Goal: Browse casually: Explore the website without a specific task or goal

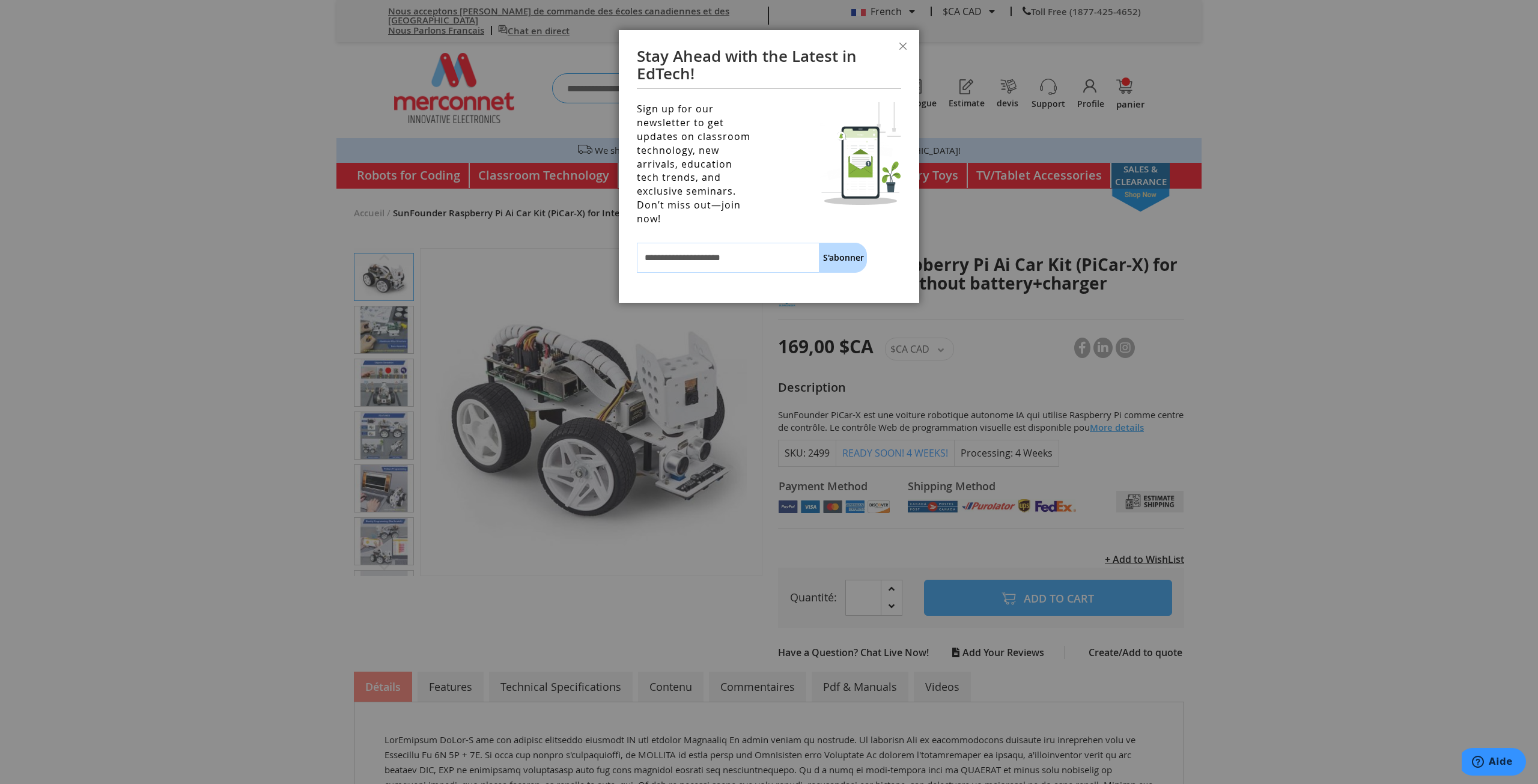
click at [388, 322] on div at bounding box center [769, 392] width 1538 height 784
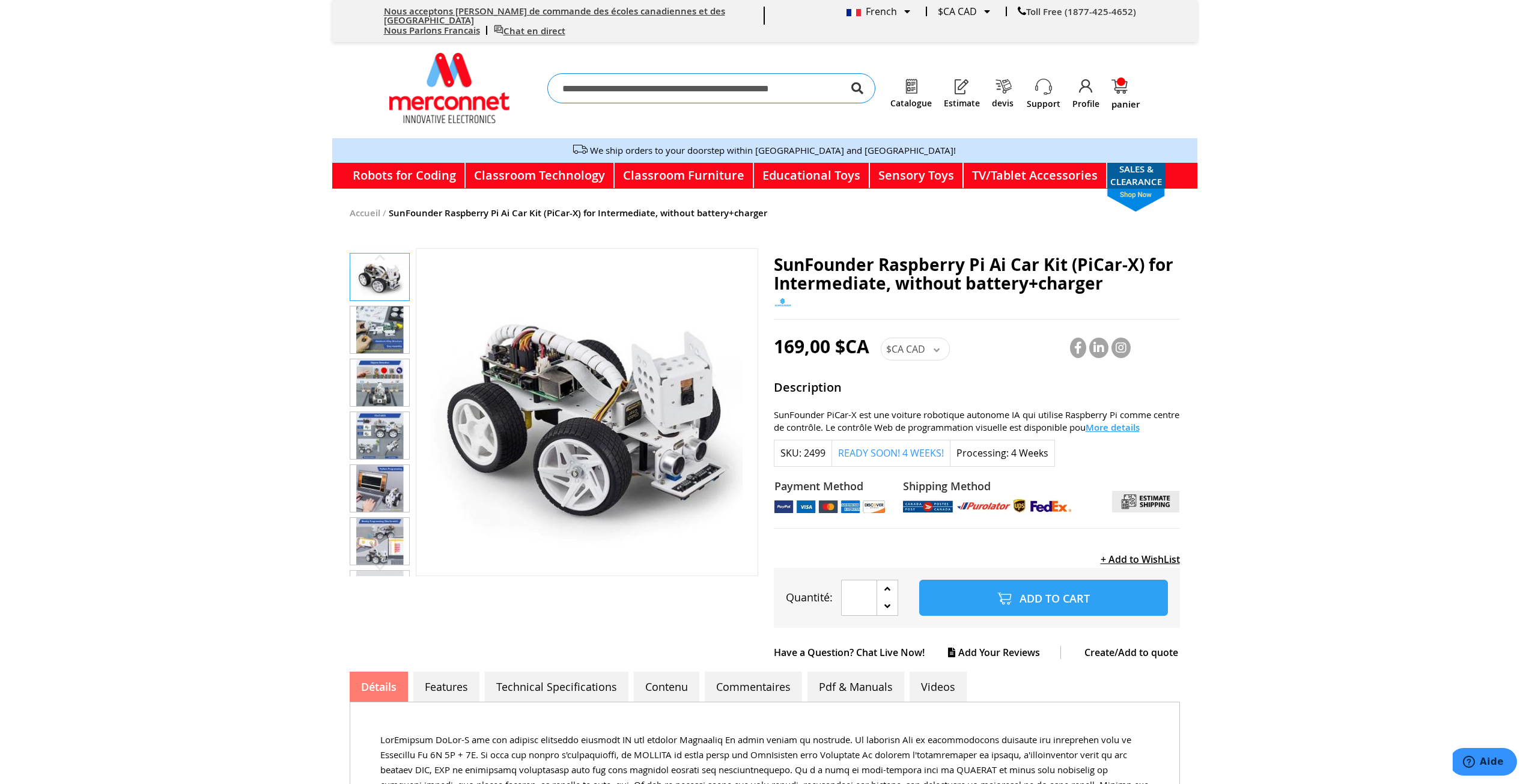
click at [381, 381] on img "SunFounder Raspberry Pi Ai Car Kit (PiCar-X) for Intermediate, without battery+…" at bounding box center [380, 382] width 59 height 47
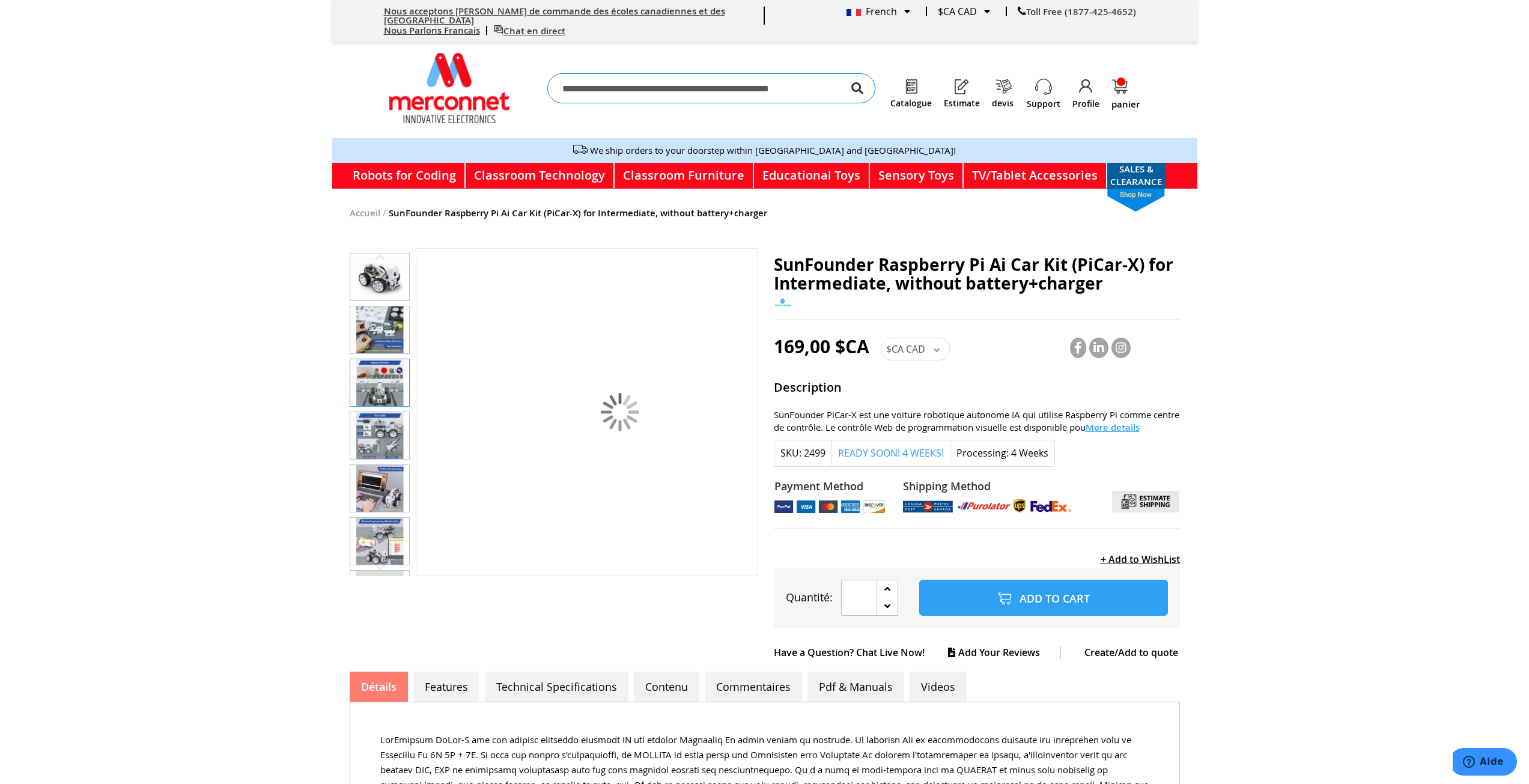
click at [381, 465] on img "SunFounder Raspberry Pi Ai Car Kit (PiCar-X) for Intermediate, without battery+…" at bounding box center [380, 488] width 59 height 47
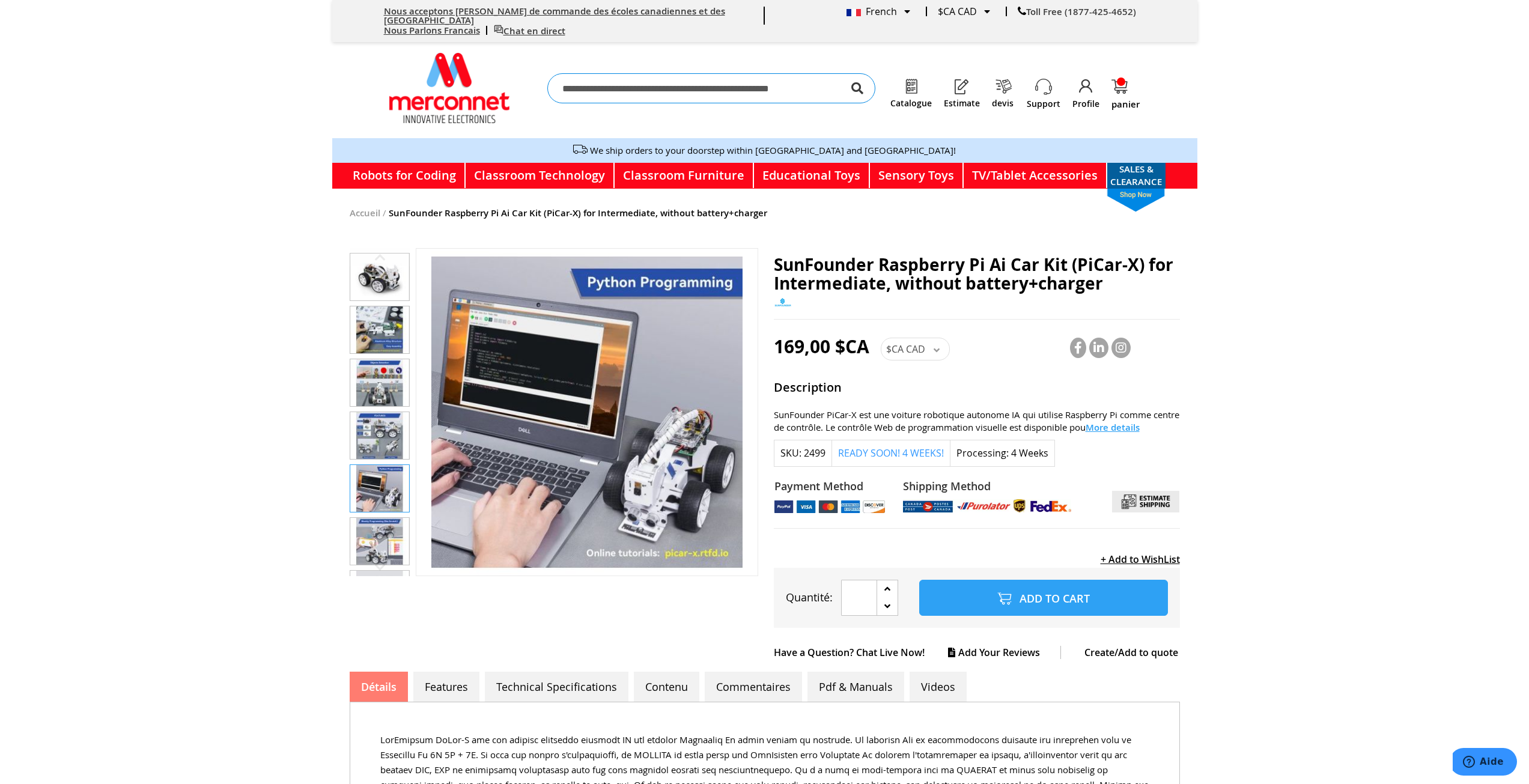
click at [393, 434] on img "SunFounder Raspberry Pi Ai Car Kit (PiCar-X) for Intermediate, without battery+…" at bounding box center [380, 436] width 59 height 47
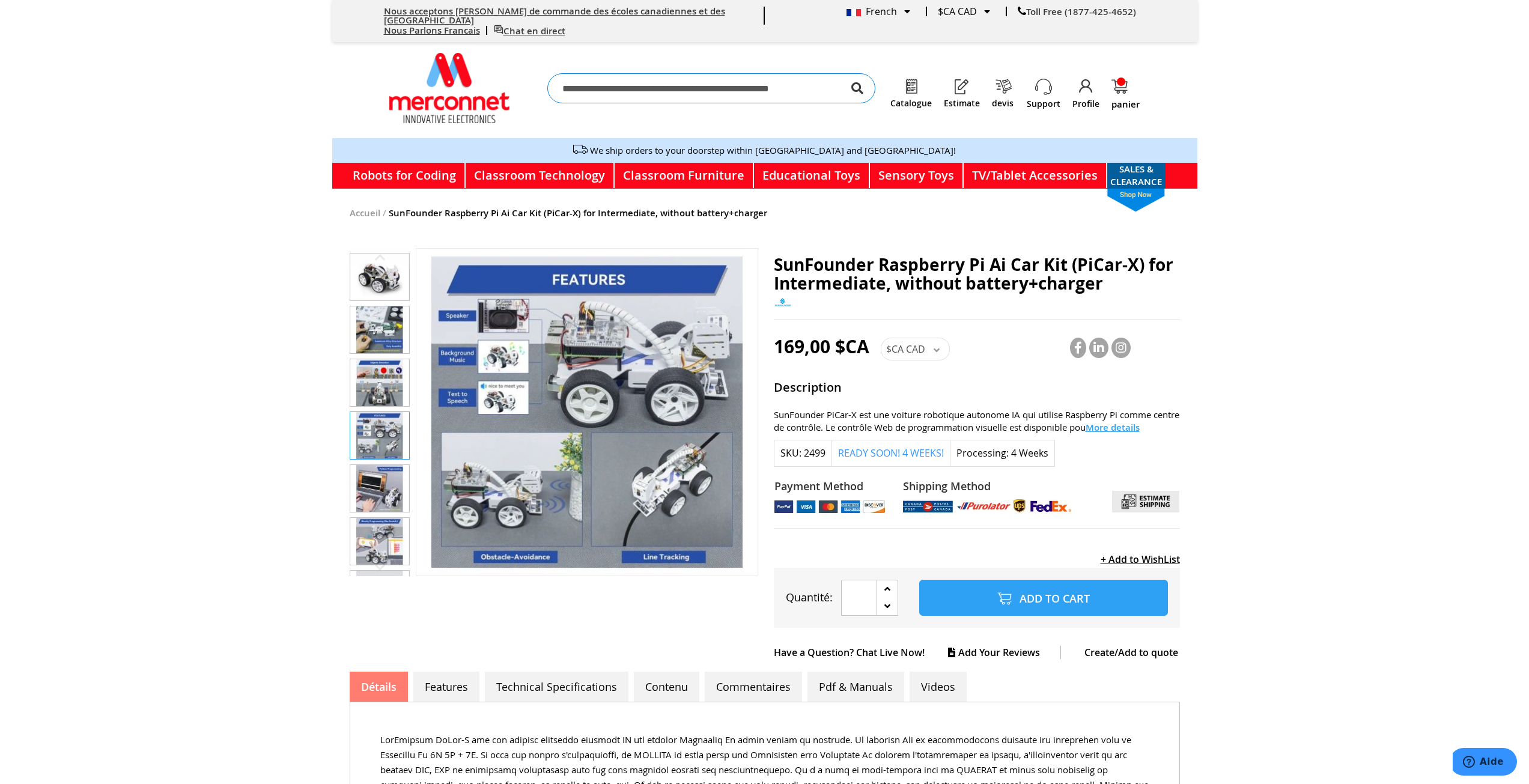
click at [398, 382] on img "SunFounder Raspberry Pi Ai Car Kit (PiCar-X) for Intermediate, without battery+…" at bounding box center [380, 382] width 59 height 47
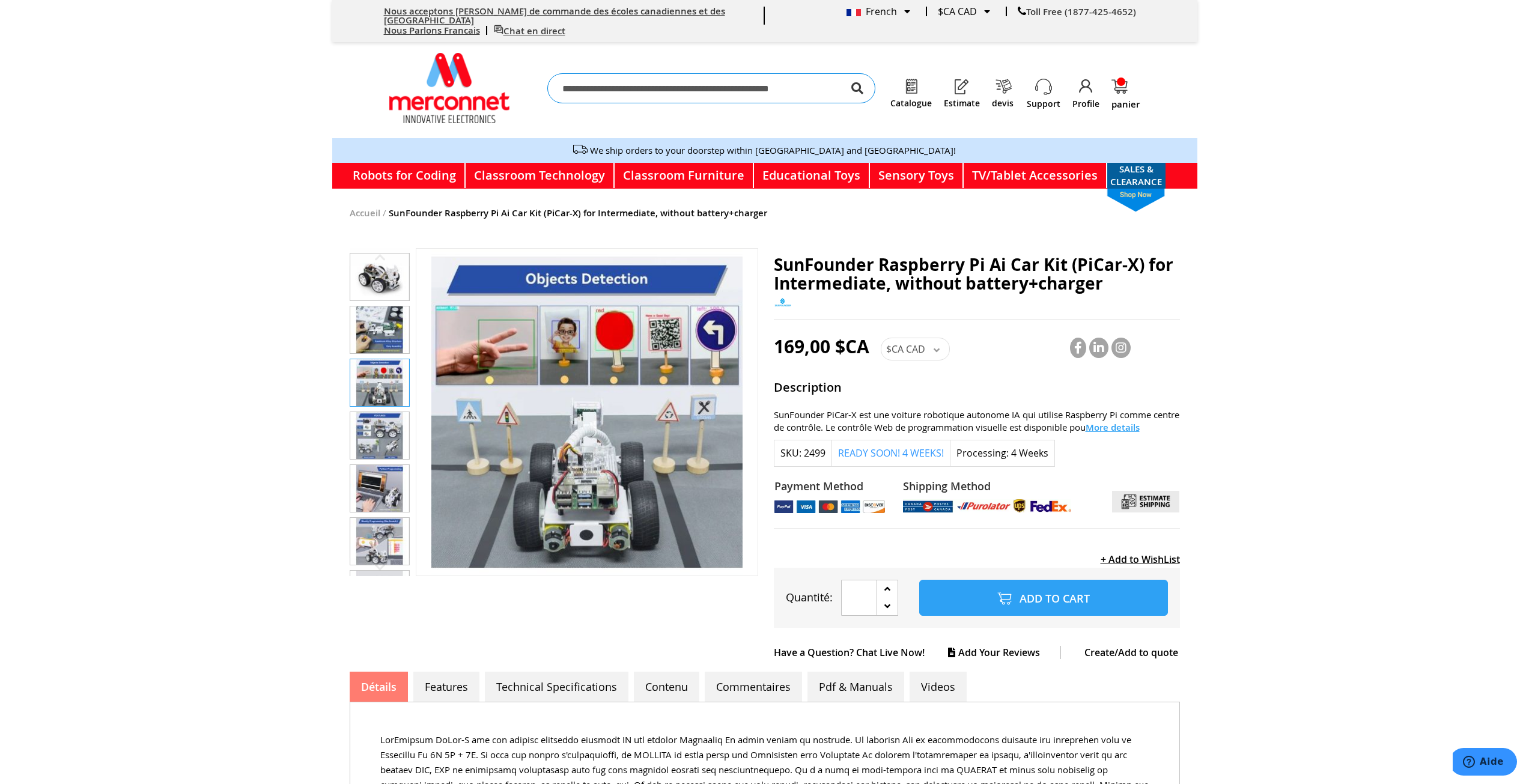
click at [377, 518] on img "SunFounder Raspberry Pi Ai Car Kit (PiCar-X) for Intermediate, without battery+…" at bounding box center [380, 541] width 59 height 47
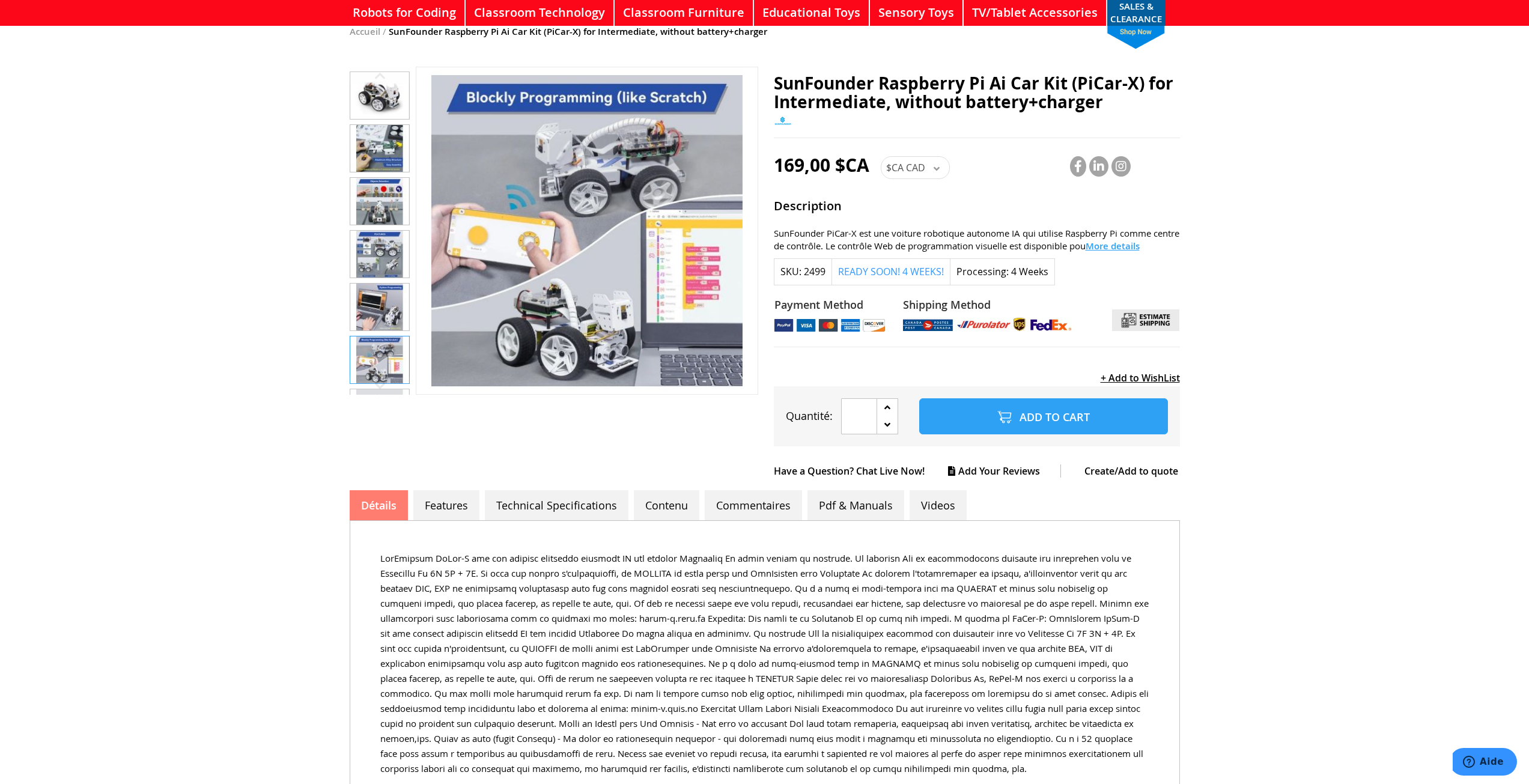
scroll to position [87, 0]
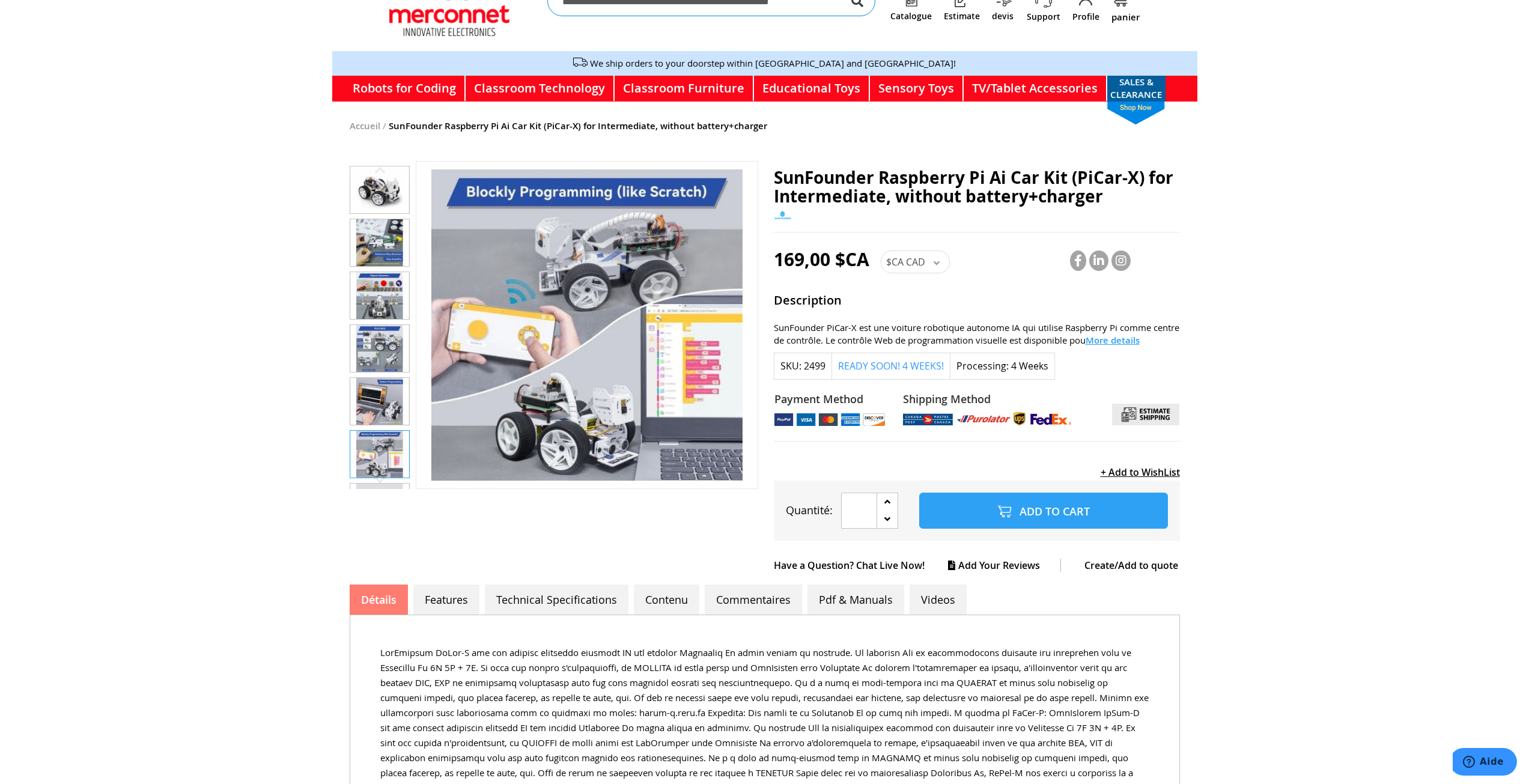
click at [392, 483] on img "SunFounder Raspberry Pi Ai Car Kit (PiCar-X) for Intermediate, without battery+…" at bounding box center [380, 507] width 59 height 47
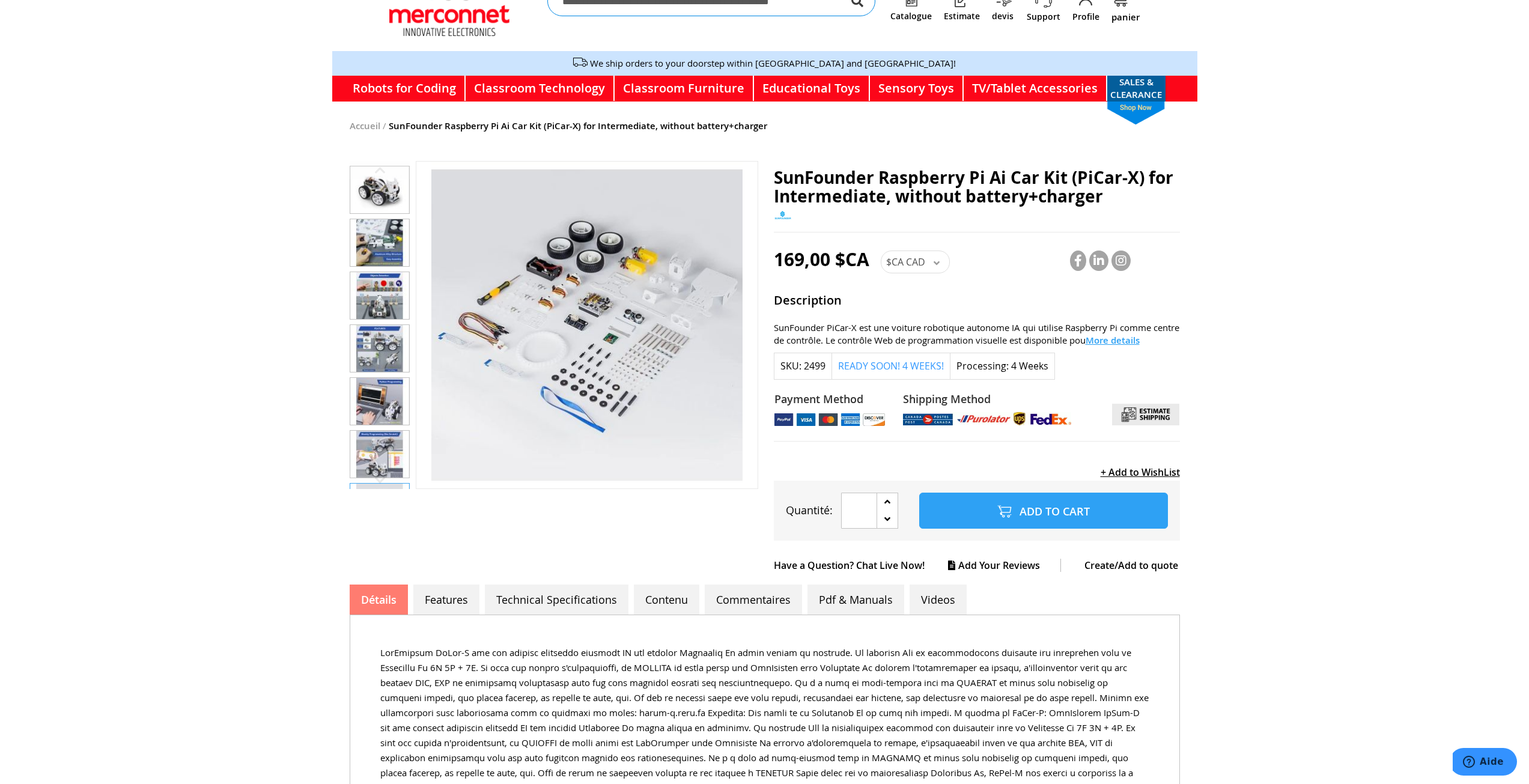
click at [390, 483] on img "SunFounder Raspberry Pi Ai Car Kit (PiCar-X) for Intermediate, without battery+…" at bounding box center [380, 507] width 59 height 47
click at [387, 436] on img "SunFounder Raspberry Pi Ai Car Kit (PiCar-X) for Intermediate, without battery+…" at bounding box center [380, 454] width 59 height 47
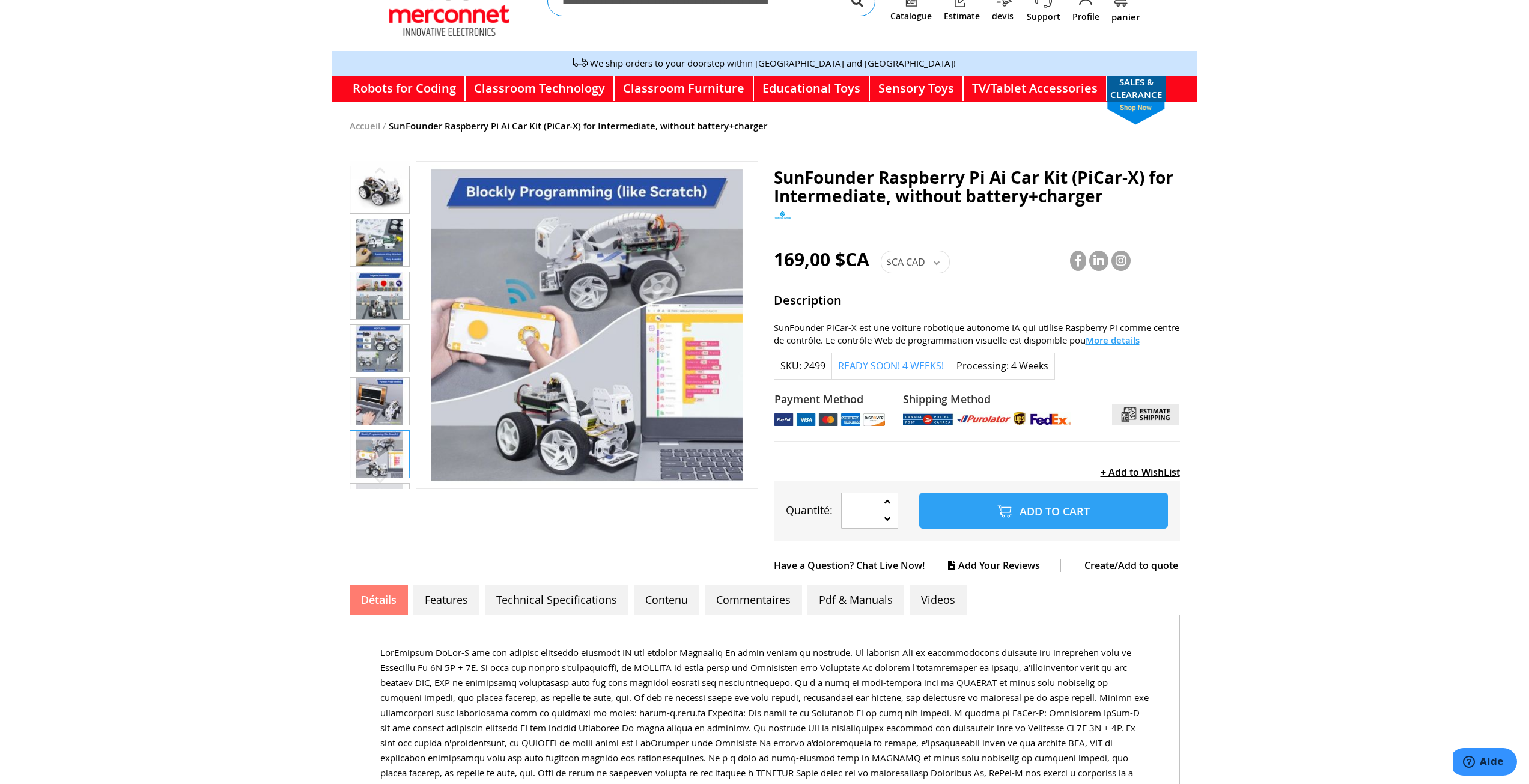
click at [384, 385] on img "SunFounder Raspberry Pi Ai Car Kit (PiCar-X) for Intermediate, without battery+…" at bounding box center [380, 401] width 59 height 47
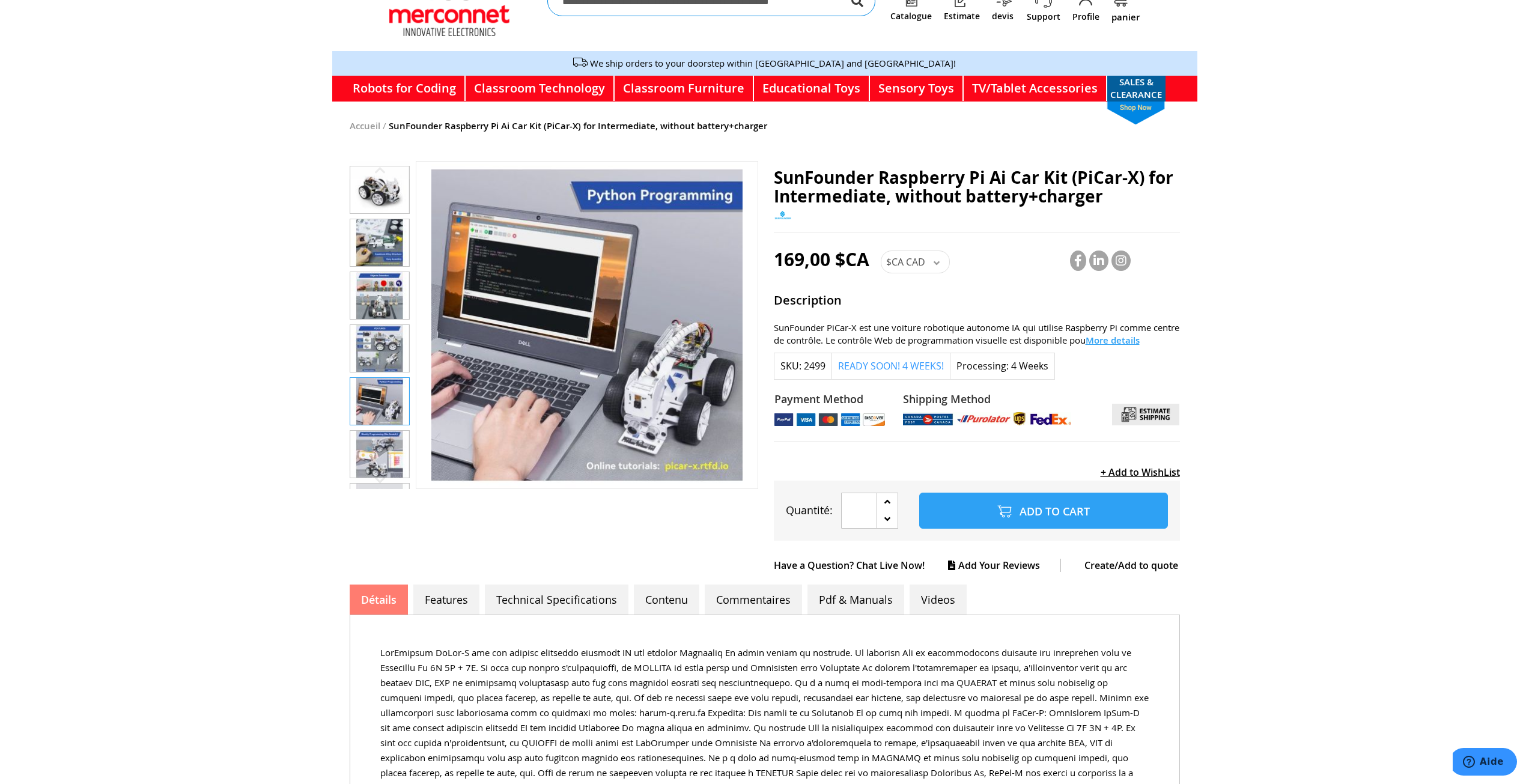
click at [384, 339] on img "SunFounder Raspberry Pi Ai Car Kit (PiCar-X) for Intermediate, without battery+…" at bounding box center [380, 348] width 59 height 47
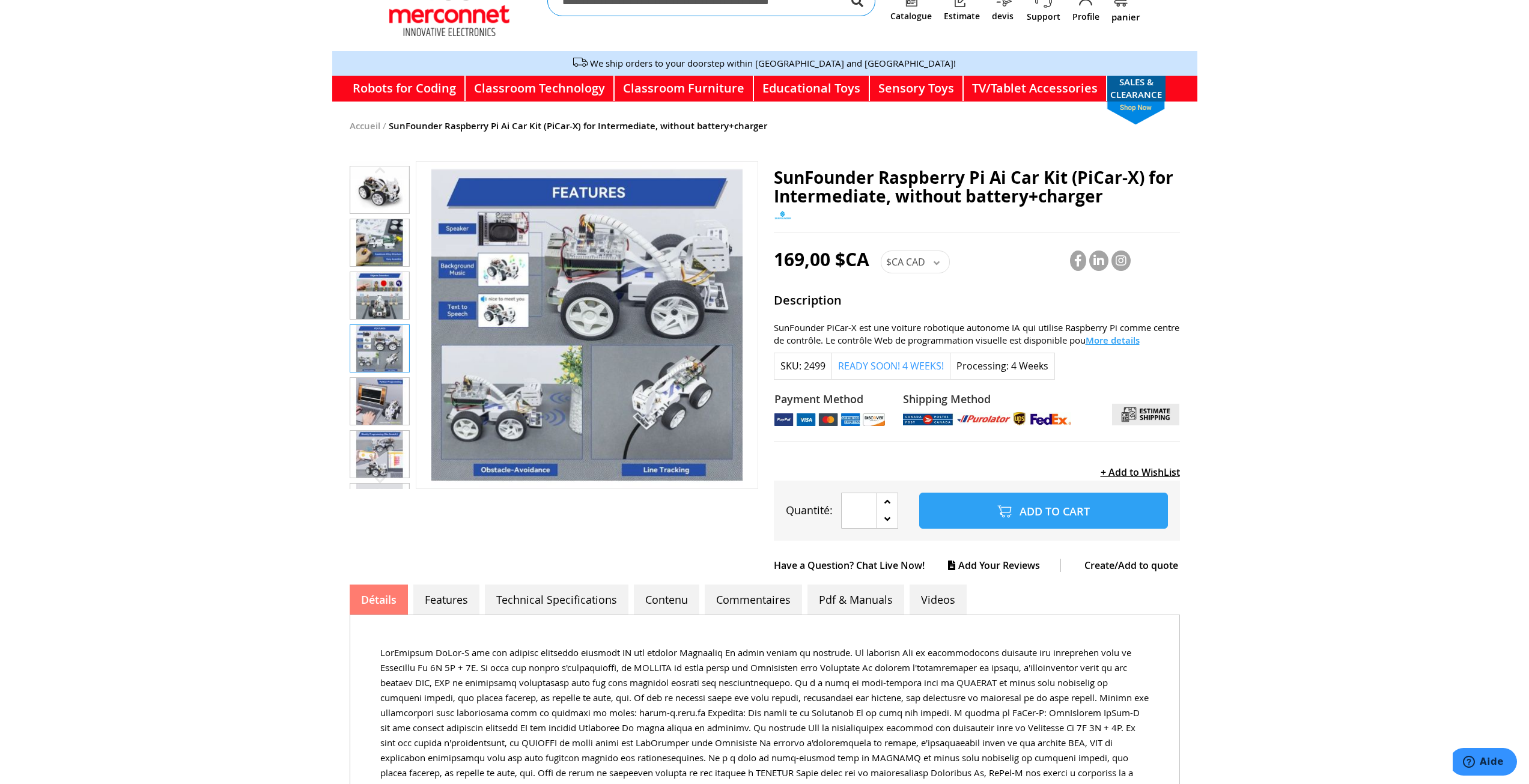
click at [378, 277] on img "SunFounder Raspberry Pi Ai Car Kit (PiCar-X) for Intermediate, without battery+…" at bounding box center [380, 296] width 59 height 47
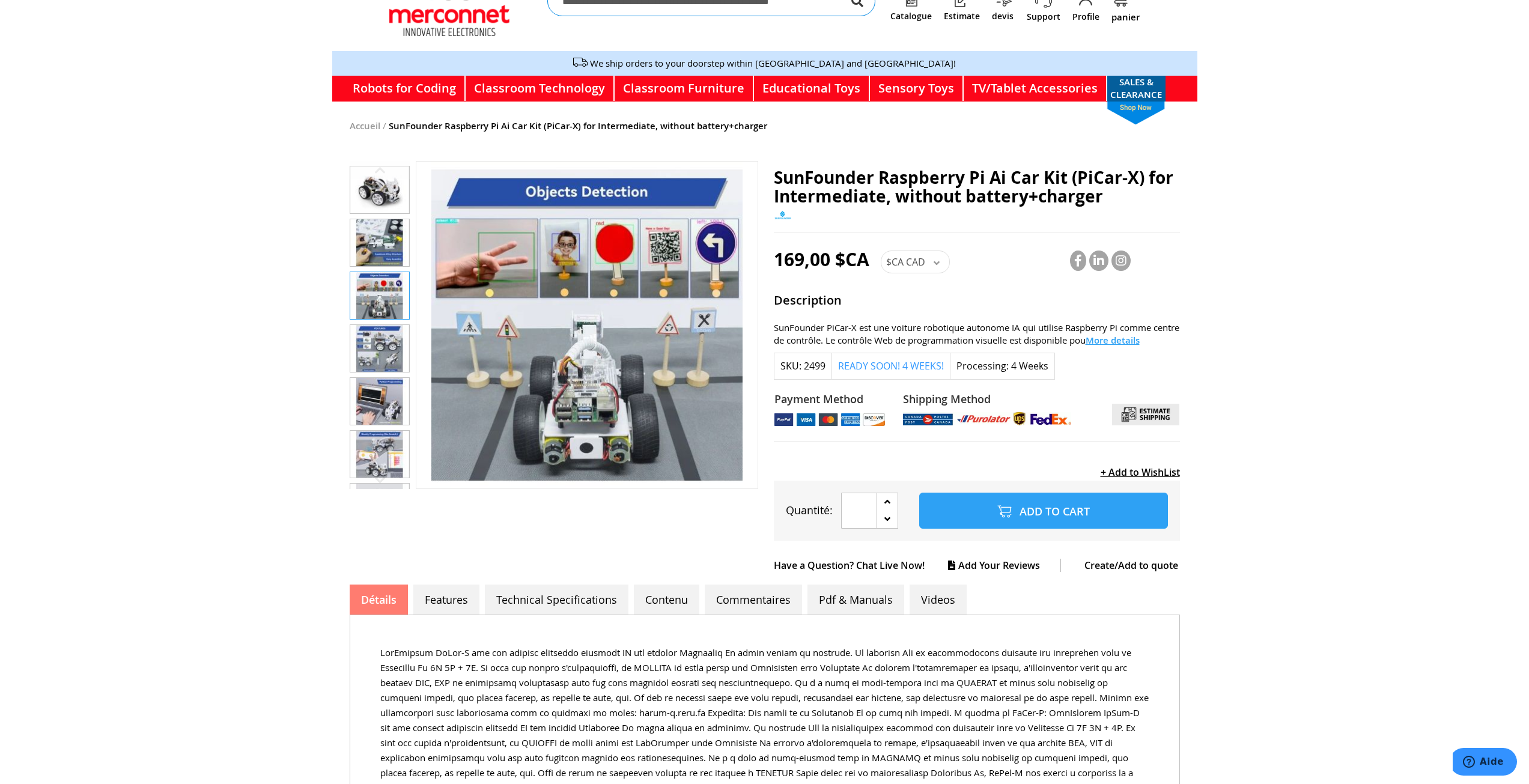
click at [378, 231] on img "SunFounder Raspberry Pi Ai Car Kit (PiCar-X) for Intermediate, without battery+…" at bounding box center [380, 243] width 59 height 47
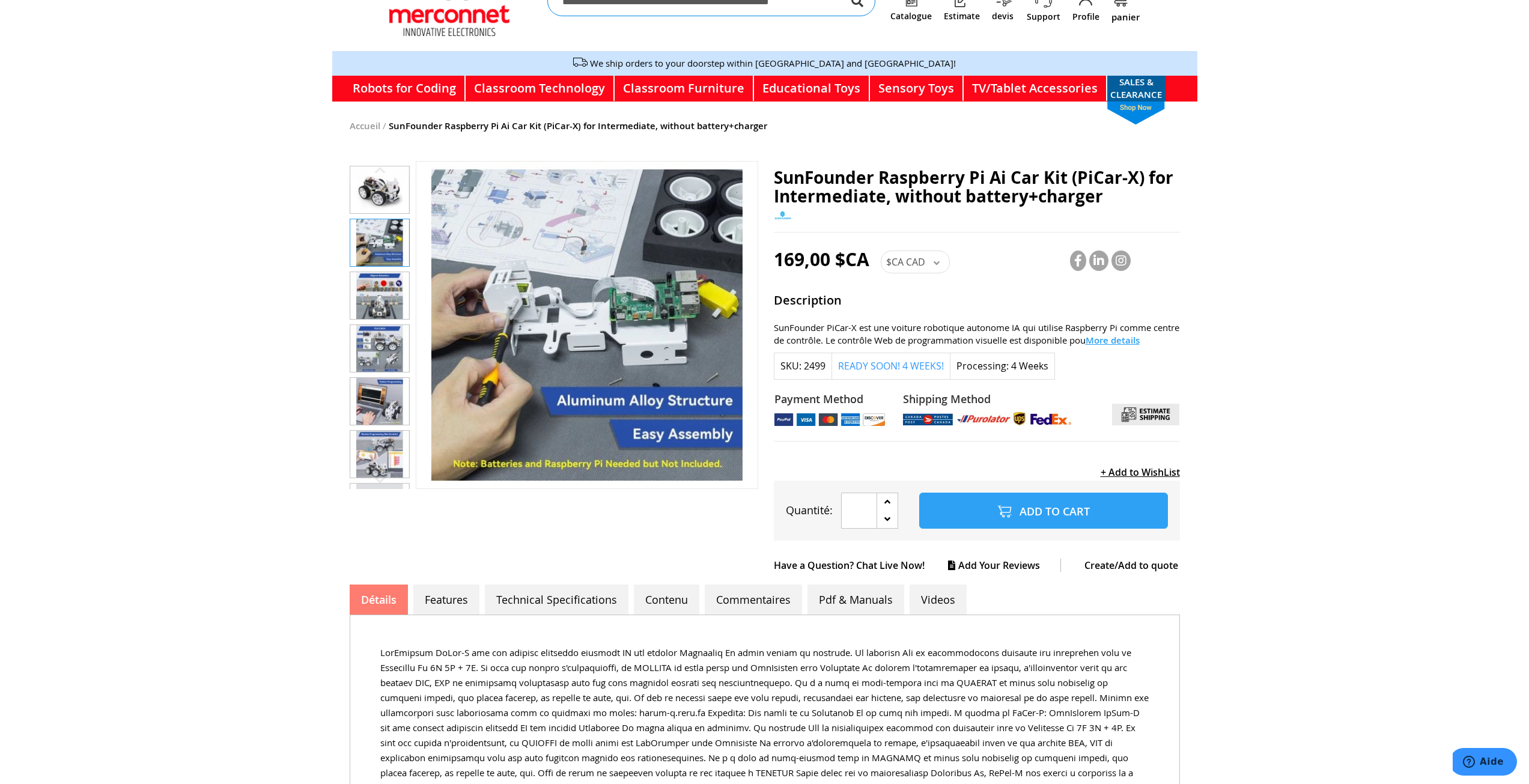
click at [369, 176] on img "SunFounder Raspberry Pi Ai Car Kit (PiCar-X) for Intermediate, without battery+…" at bounding box center [380, 189] width 59 height 47
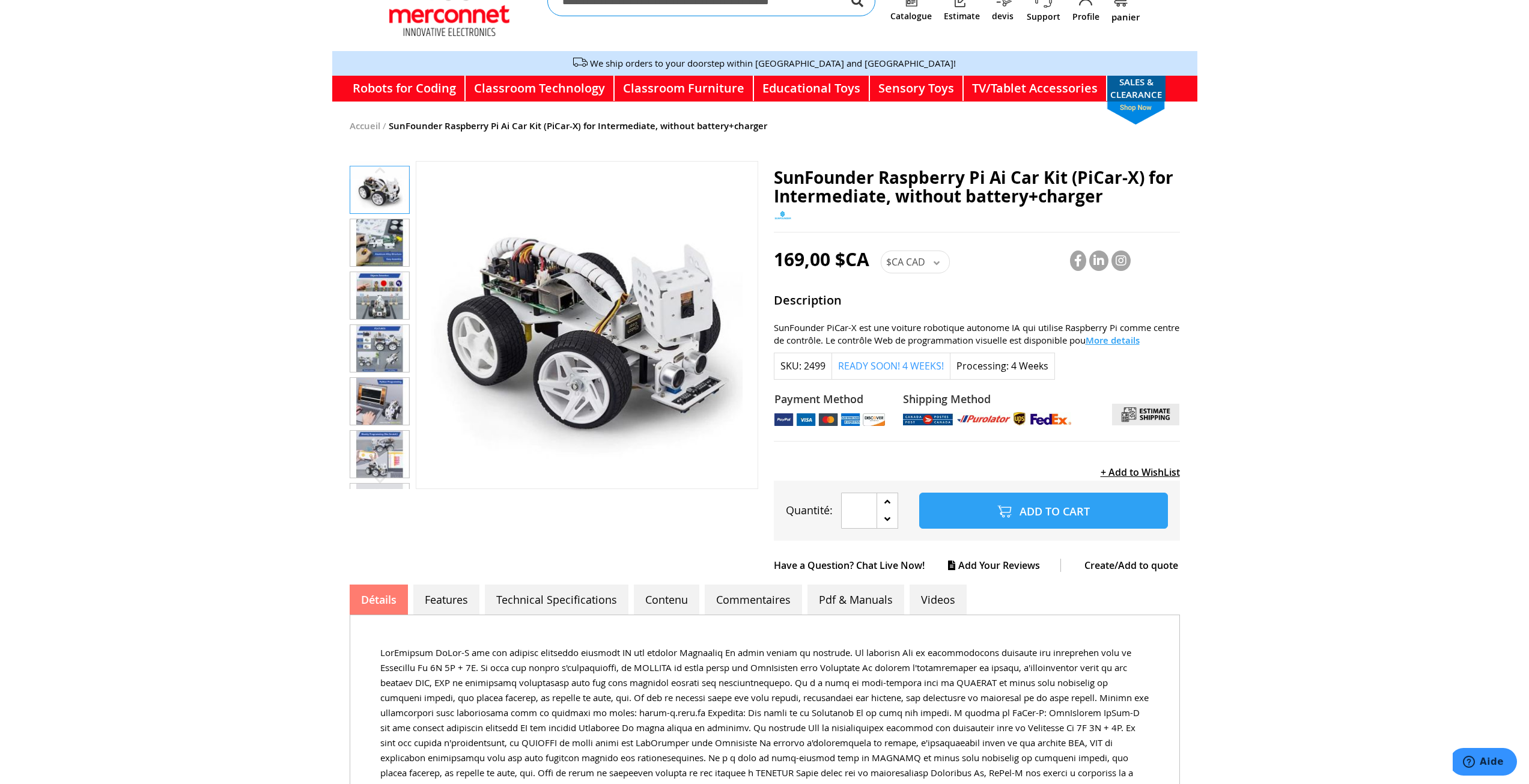
click at [377, 226] on img "SunFounder Raspberry Pi Ai Car Kit (PiCar-X) for Intermediate, without battery+…" at bounding box center [380, 243] width 59 height 47
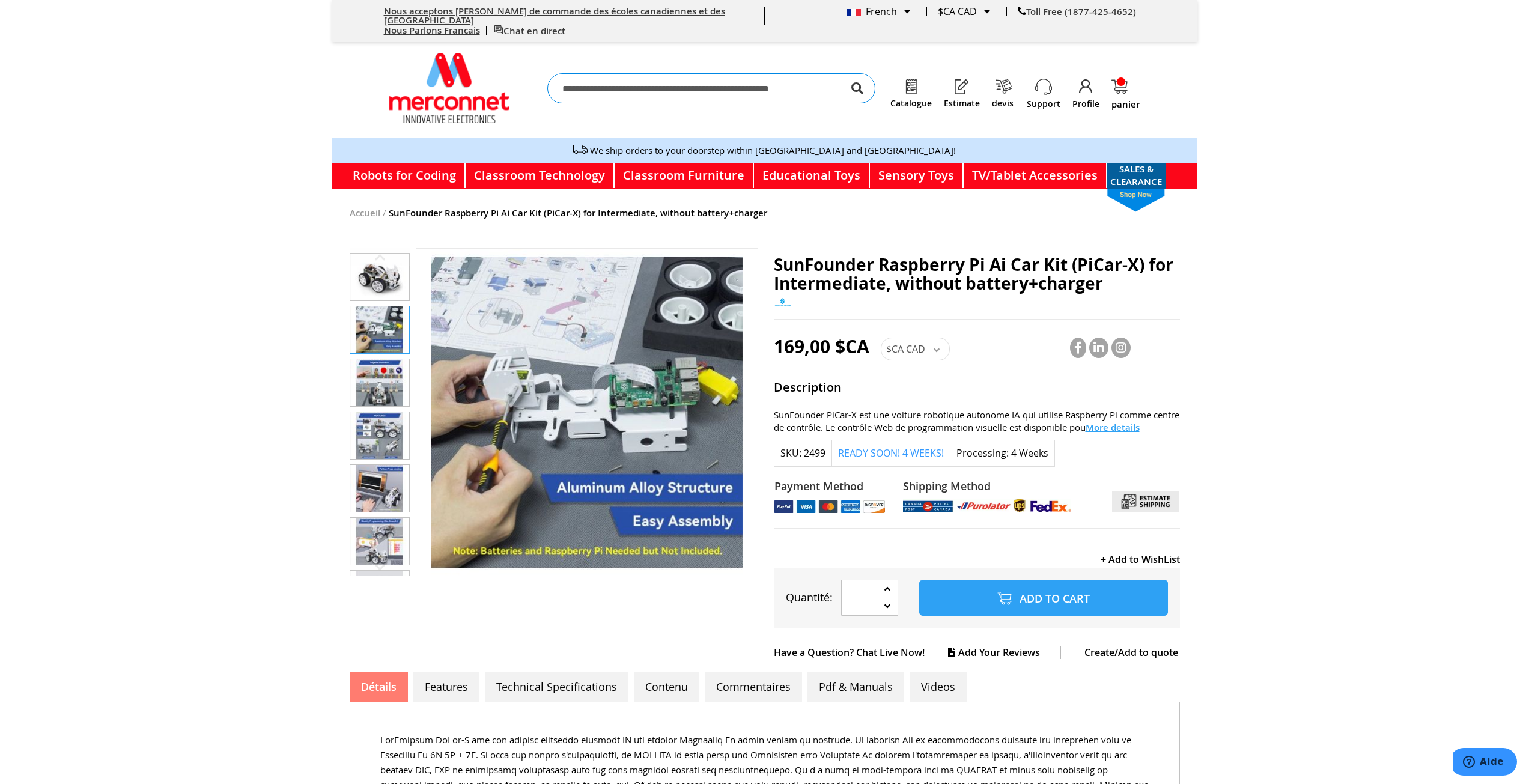
scroll to position [1, 0]
